Goal: Understand process/instructions: Learn how to perform a task or action

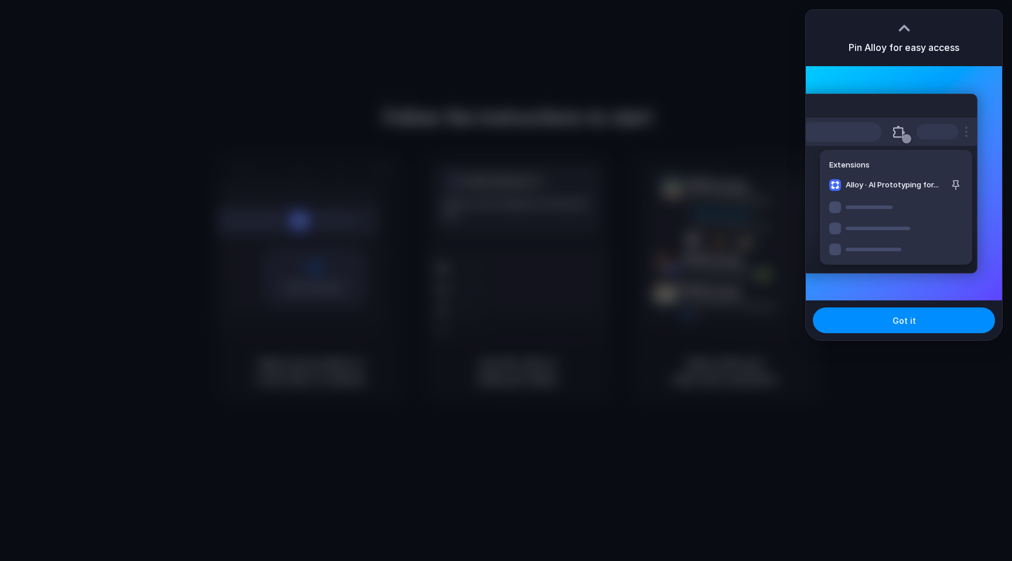
click at [904, 23] on div at bounding box center [905, 28] width 18 height 18
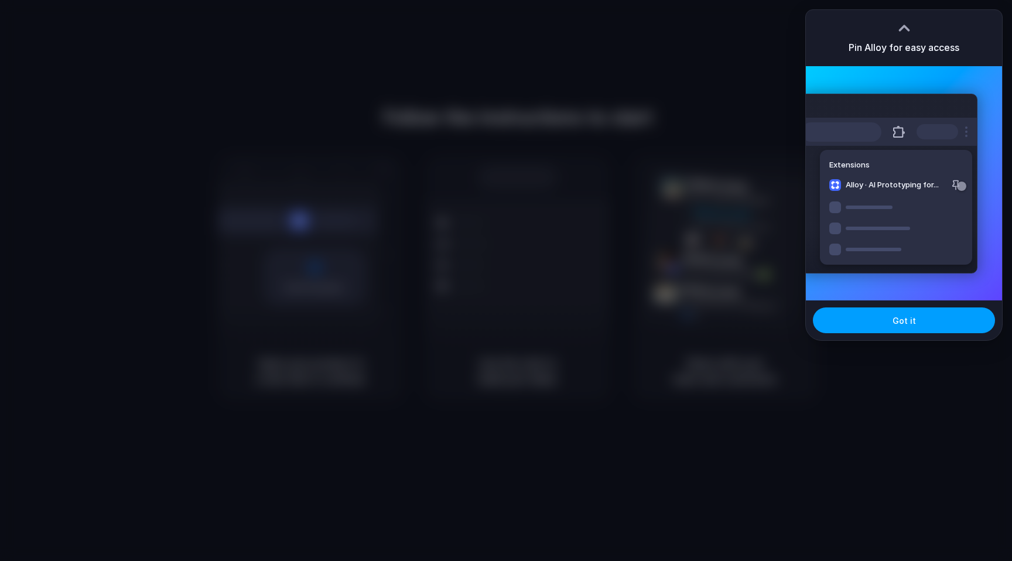
click at [901, 317] on span "Got it" at bounding box center [904, 321] width 23 height 12
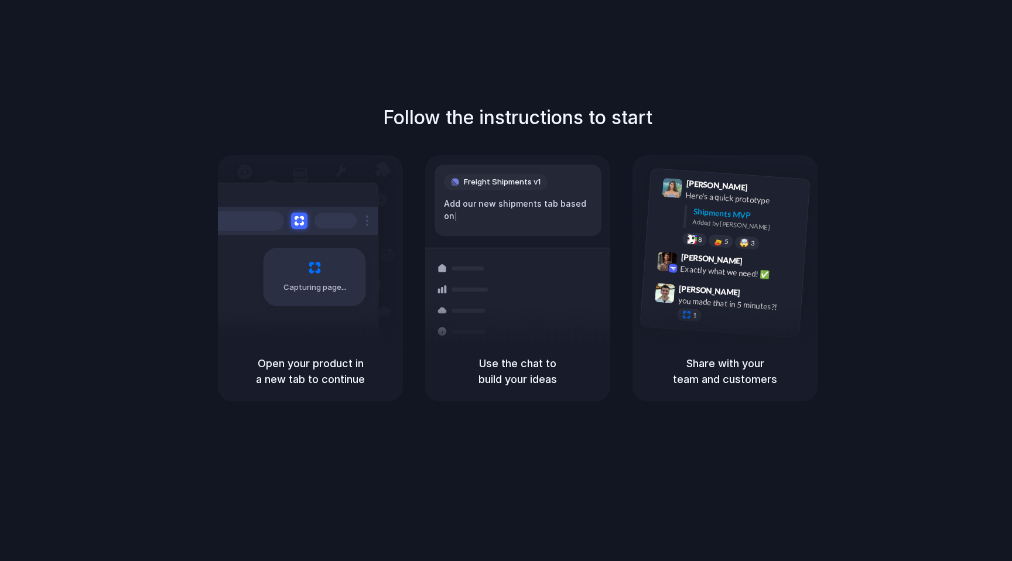
click at [506, 281] on div at bounding box center [506, 281] width 0 height 0
click at [299, 325] on div "Capturing page" at bounding box center [290, 273] width 177 height 180
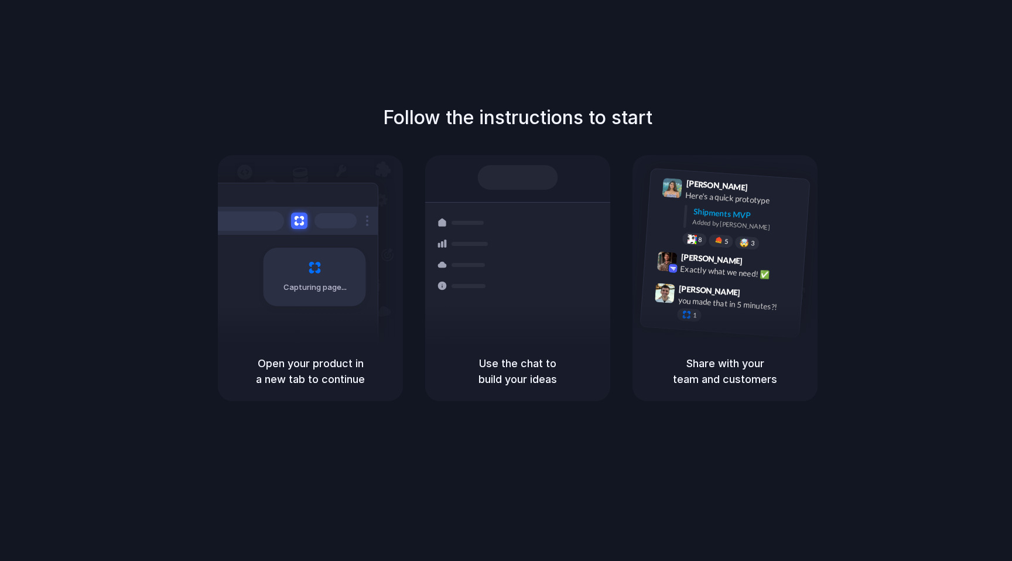
click at [299, 325] on div "Capturing page" at bounding box center [290, 273] width 177 height 180
click at [506, 281] on div at bounding box center [506, 281] width 0 height 0
click at [694, 215] on div "Shipments MVP" at bounding box center [747, 215] width 108 height 19
click at [715, 198] on div "Here's a quick prototype" at bounding box center [743, 199] width 117 height 20
click at [704, 279] on div "[PERSON_NAME] 9:42 AM Exactly what we need! ✅" at bounding box center [724, 268] width 161 height 43
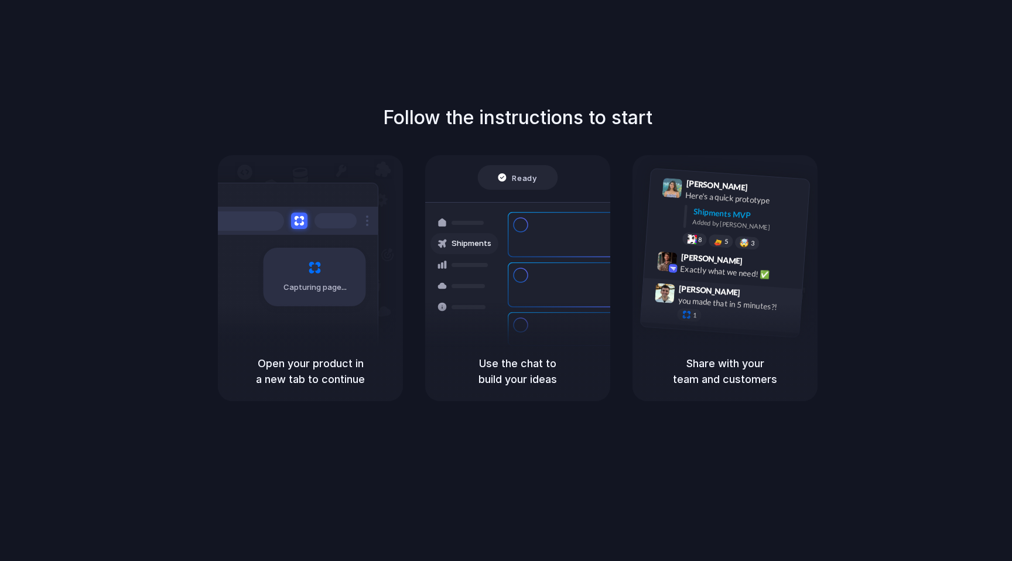
click at [700, 308] on div "1" at bounding box center [735, 318] width 117 height 21
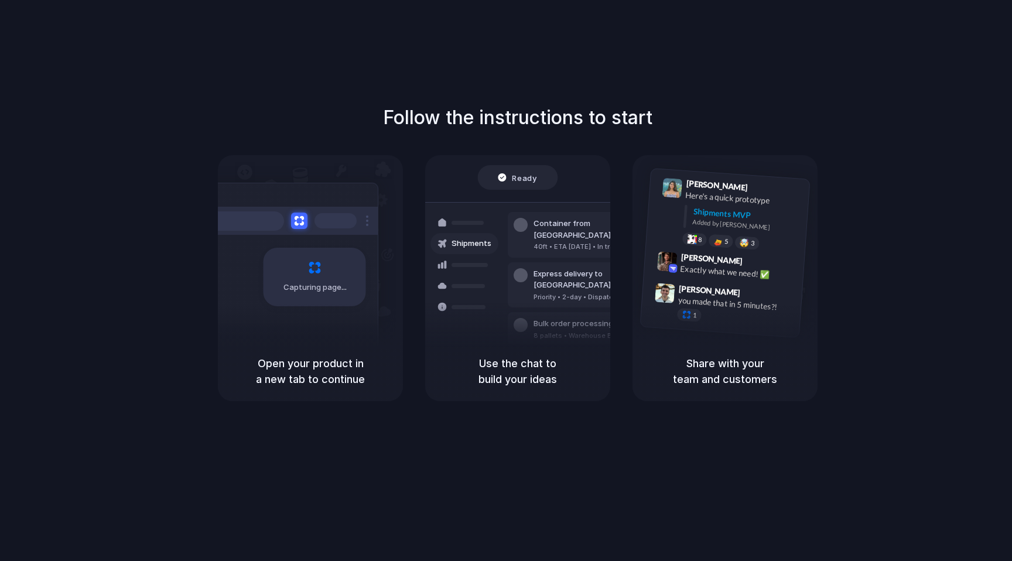
click at [284, 370] on h5 "Open your product in a new tab to continue" at bounding box center [310, 372] width 157 height 32
